Goal: Task Accomplishment & Management: Use online tool/utility

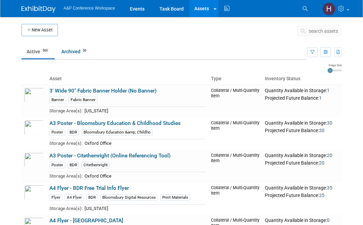
click at [309, 28] on span "search assets" at bounding box center [323, 30] width 29 height 5
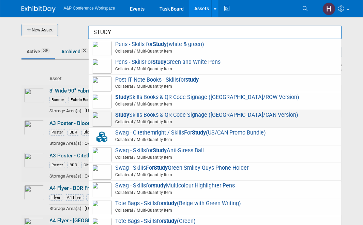
click at [149, 116] on span "Study Skills Books & QR Code Signage (US/CAN Version) Collateral / Multi-Quanti…" at bounding box center [215, 119] width 246 height 14
type input "Study Skills Books & QR Code Signage ([GEOGRAPHIC_DATA]/CAN Version)"
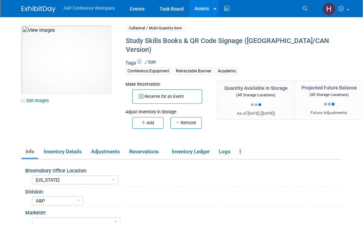
select select "[US_STATE]"
select select "A&P"
click at [197, 146] on link "Inventory Ledger" at bounding box center [191, 152] width 46 height 12
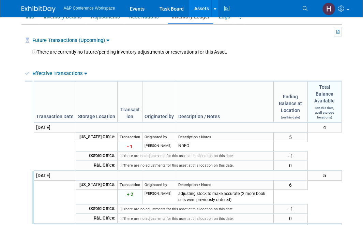
scroll to position [136, 0]
